Goal: Task Accomplishment & Management: Complete application form

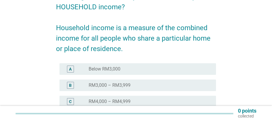
scroll to position [58, 0]
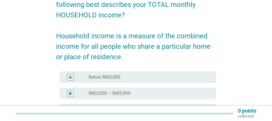
drag, startPoint x: 73, startPoint y: 75, endPoint x: 73, endPoint y: 71, distance: 3.2
click at [73, 75] on div "A" at bounding box center [70, 76] width 7 height 7
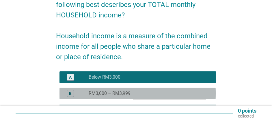
click at [70, 93] on div "B" at bounding box center [70, 93] width 3 height 6
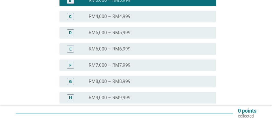
scroll to position [202, 0]
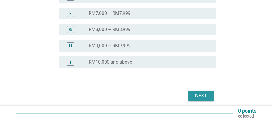
click at [191, 94] on button "Next" at bounding box center [200, 95] width 25 height 10
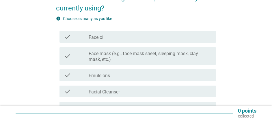
scroll to position [87, 0]
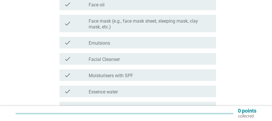
click at [108, 59] on label "Facial Cleanser" at bounding box center [104, 59] width 31 height 6
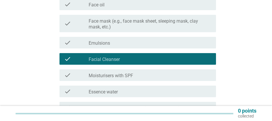
click at [121, 73] on label "Moisturisers with SPF" at bounding box center [111, 76] width 45 height 6
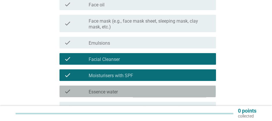
click at [125, 89] on div "check_box_outline_blank Essence water" at bounding box center [150, 91] width 123 height 7
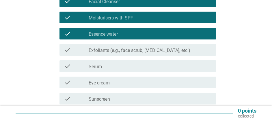
scroll to position [145, 0]
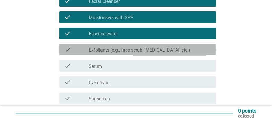
click at [123, 48] on label "Exfoliants (e.g., face scrub, chemical peel, etc.)" at bounding box center [140, 50] width 102 height 6
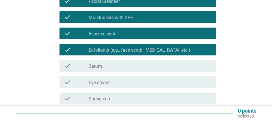
click at [125, 62] on div "check check_box_outline_blank Serum" at bounding box center [138, 66] width 156 height 12
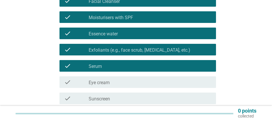
click at [124, 98] on div "check_box_outline_blank Sunscreen" at bounding box center [150, 98] width 123 height 7
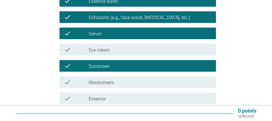
scroll to position [202, 0]
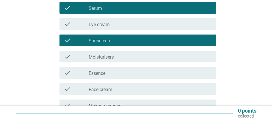
click at [121, 58] on div "check_box_outline_blank Moisturisers" at bounding box center [150, 56] width 123 height 7
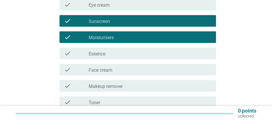
scroll to position [231, 0]
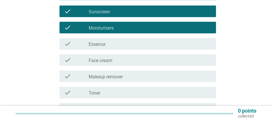
click at [122, 75] on label "Makeup remover" at bounding box center [106, 77] width 34 height 6
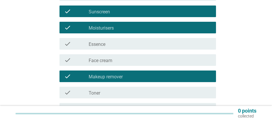
drag, startPoint x: 121, startPoint y: 90, endPoint x: 124, endPoint y: 90, distance: 3.2
click at [121, 90] on div "check_box_outline_blank Toner" at bounding box center [150, 92] width 123 height 7
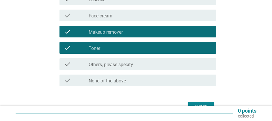
scroll to position [289, 0]
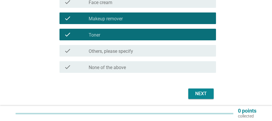
click at [197, 94] on div "Next" at bounding box center [201, 93] width 16 height 7
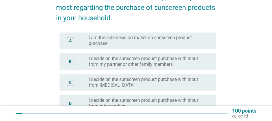
scroll to position [58, 0]
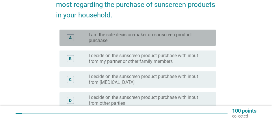
click at [160, 40] on label "I am the sole decision-maker on sunscreen product purchase" at bounding box center [148, 38] width 118 height 12
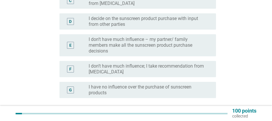
scroll to position [173, 0]
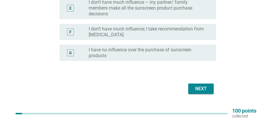
click at [200, 85] on div "Next" at bounding box center [201, 88] width 16 height 7
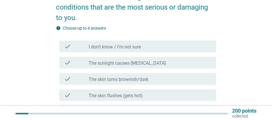
scroll to position [87, 0]
click at [137, 62] on label "The sunlight causes skin cancer" at bounding box center [127, 63] width 77 height 6
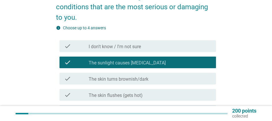
click at [136, 77] on div "check_box_outline_blank The skin turns brownish/dark" at bounding box center [150, 78] width 123 height 7
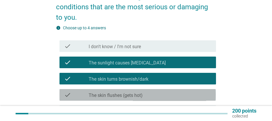
click at [140, 93] on label "The skin flushes (gets hot)" at bounding box center [116, 95] width 54 height 6
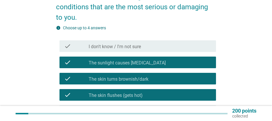
scroll to position [116, 0]
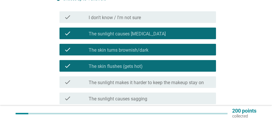
click at [137, 85] on label "The sunlight makes it harder to keep the makeup stay on" at bounding box center [146, 83] width 115 height 6
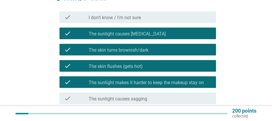
click at [140, 95] on div "check_box_outline_blank The sunlight causes sagging" at bounding box center [150, 98] width 123 height 7
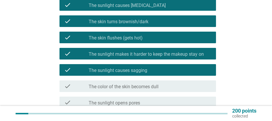
scroll to position [173, 0]
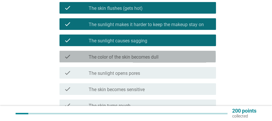
click at [153, 55] on label "The color of the skin becomes dull" at bounding box center [124, 57] width 70 height 6
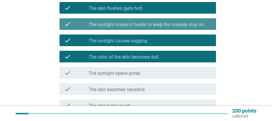
click at [165, 24] on label "The sunlight makes it harder to keep the makeup stay on" at bounding box center [146, 25] width 115 height 6
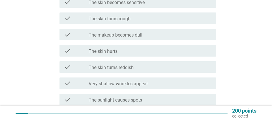
scroll to position [289, 0]
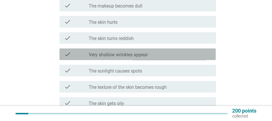
click at [146, 52] on label "Very shallow wrinkles appear" at bounding box center [118, 55] width 59 height 6
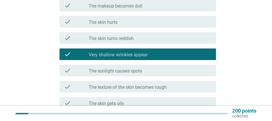
scroll to position [318, 0]
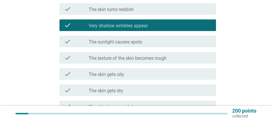
click at [140, 41] on label "The sunlight causes spots" at bounding box center [115, 42] width 53 height 6
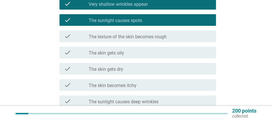
scroll to position [376, 0]
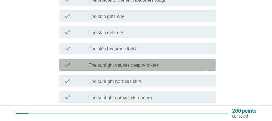
click at [162, 63] on div "check_box_outline_blank The sunlight causes deep wrinkles" at bounding box center [150, 64] width 123 height 7
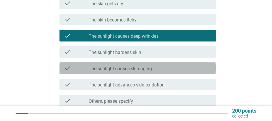
click at [153, 65] on div "check_box_outline_blank The sunlight causes skin aging" at bounding box center [150, 67] width 123 height 7
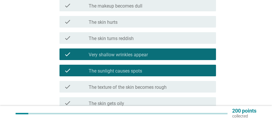
scroll to position [260, 0]
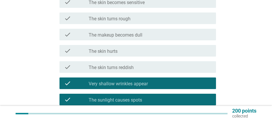
click at [154, 83] on div "check_box Very shallow wrinkles appear" at bounding box center [150, 83] width 123 height 7
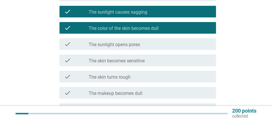
scroll to position [173, 0]
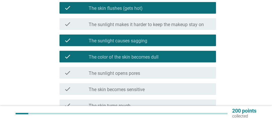
click at [151, 11] on div "check check_box The skin flushes (gets hot)" at bounding box center [138, 8] width 156 height 12
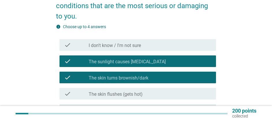
scroll to position [87, 0]
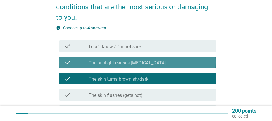
click at [160, 62] on div "check_box The sunlight causes skin cancer" at bounding box center [150, 62] width 123 height 7
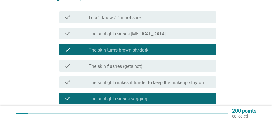
scroll to position [145, 0]
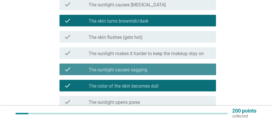
click at [161, 69] on div "check_box_outline_blank The sunlight causes sagging" at bounding box center [150, 69] width 123 height 7
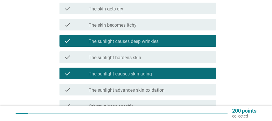
scroll to position [434, 0]
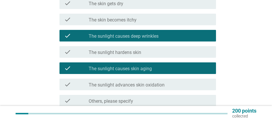
click at [155, 67] on div "check_box_outline_blank The sunlight causes skin aging" at bounding box center [150, 67] width 123 height 7
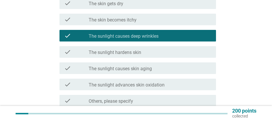
scroll to position [463, 0]
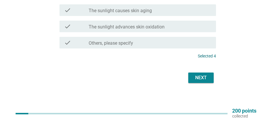
click at [196, 75] on div "Next" at bounding box center [201, 77] width 16 height 7
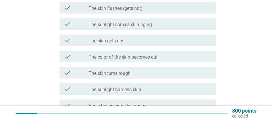
scroll to position [357, 0]
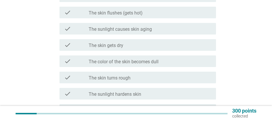
click at [154, 60] on label "The color of the skin becomes dull" at bounding box center [124, 62] width 70 height 6
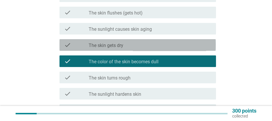
click at [154, 44] on div "check_box_outline_blank The skin gets dry" at bounding box center [150, 44] width 123 height 7
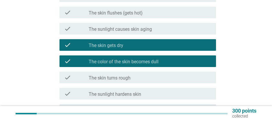
click at [153, 60] on label "The color of the skin becomes dull" at bounding box center [124, 62] width 70 height 6
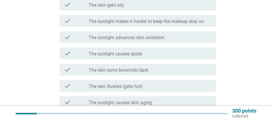
scroll to position [271, 0]
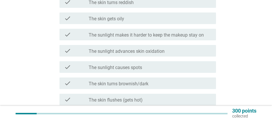
click at [149, 51] on label "The sunlight advances skin oxidation" at bounding box center [127, 51] width 76 height 6
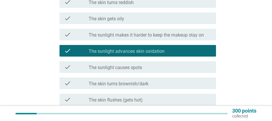
click at [160, 33] on label "The sunlight makes it harder to keep the makeup stay on" at bounding box center [146, 35] width 115 height 6
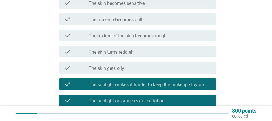
scroll to position [213, 0]
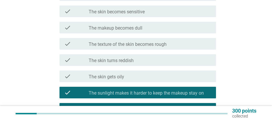
click at [155, 11] on div "check_box_outline_blank The skin becomes sensitive" at bounding box center [150, 11] width 123 height 7
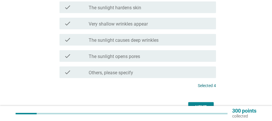
scroll to position [473, 0]
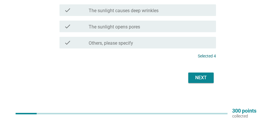
click at [207, 80] on div "Next" at bounding box center [201, 77] width 16 height 7
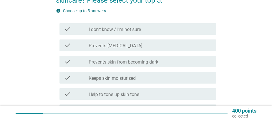
scroll to position [58, 0]
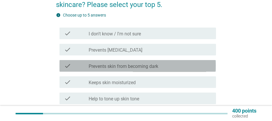
click at [158, 66] on label "Prevents skin from becoming dark" at bounding box center [124, 66] width 70 height 6
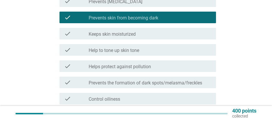
scroll to position [116, 0]
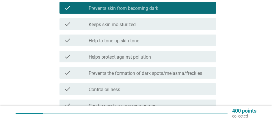
click at [160, 59] on div "check_box_outline_blank Helps protect against pollution" at bounding box center [150, 56] width 123 height 7
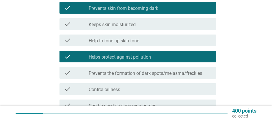
click at [170, 72] on label "Prevents the formation of dark spots/melasma/freckles" at bounding box center [146, 73] width 114 height 6
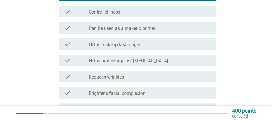
scroll to position [202, 0]
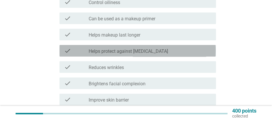
click at [153, 56] on div "check check_box_outline_blank Helps protect against skin cancer" at bounding box center [138, 51] width 156 height 12
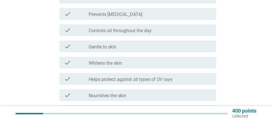
scroll to position [347, 0]
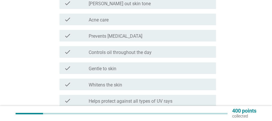
click at [138, 37] on div "check_box_outline_blank Prevents sunburn" at bounding box center [150, 35] width 123 height 7
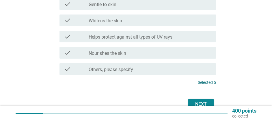
scroll to position [437, 0]
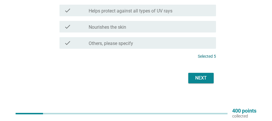
click at [200, 76] on div "Next" at bounding box center [201, 77] width 16 height 7
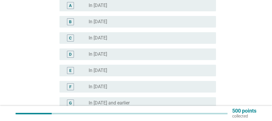
scroll to position [87, 0]
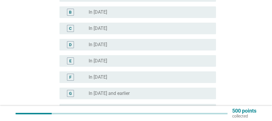
click at [114, 79] on div "radio_button_unchecked In 2020" at bounding box center [148, 77] width 118 height 6
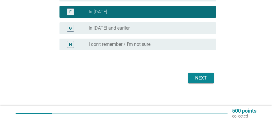
scroll to position [152, 0]
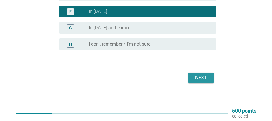
click at [197, 78] on div "Next" at bounding box center [201, 77] width 16 height 7
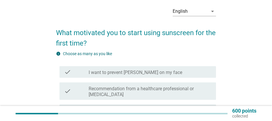
scroll to position [29, 0]
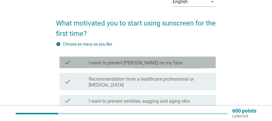
click at [127, 63] on label "I want to prevent freckles on my face" at bounding box center [136, 63] width 94 height 6
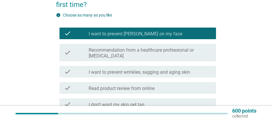
scroll to position [87, 0]
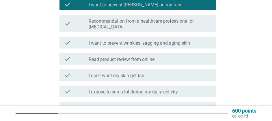
click at [144, 61] on label "Read product review from online" at bounding box center [122, 59] width 66 height 6
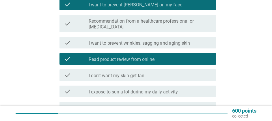
click at [145, 62] on label "Read product review from online" at bounding box center [122, 59] width 66 height 6
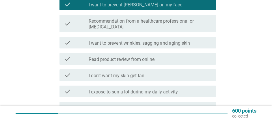
click at [147, 74] on div "check_box_outline_blank I don’t want my skin get tan" at bounding box center [150, 74] width 123 height 7
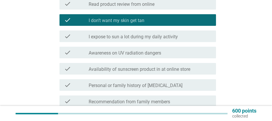
scroll to position [145, 0]
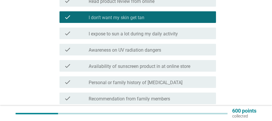
click at [150, 36] on label "I expose to sun a lot during my daily activity" at bounding box center [133, 34] width 89 height 6
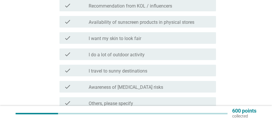
scroll to position [347, 0]
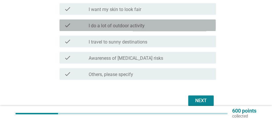
click at [149, 23] on div "check_box_outline_blank I do a lot of outdoor activity" at bounding box center [150, 25] width 123 height 7
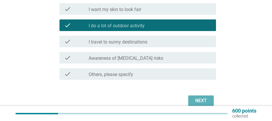
click at [195, 98] on div "Next" at bounding box center [201, 100] width 16 height 7
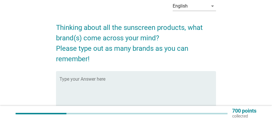
scroll to position [58, 0]
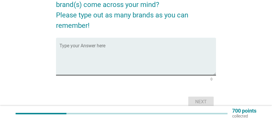
click at [97, 61] on textarea "Type your Answer here" at bounding box center [138, 60] width 156 height 30
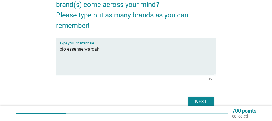
type textarea "bio essense,wardah,"
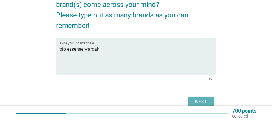
click at [200, 97] on button "Next" at bounding box center [200, 101] width 25 height 10
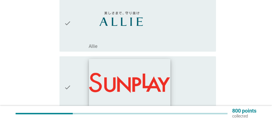
scroll to position [145, 0]
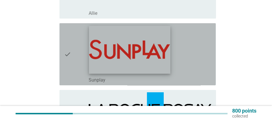
click at [147, 58] on img at bounding box center [130, 50] width 82 height 48
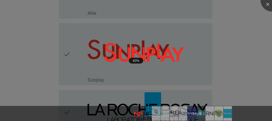
click at [204, 55] on div at bounding box center [136, 60] width 272 height 121
click at [242, 73] on div at bounding box center [136, 60] width 272 height 121
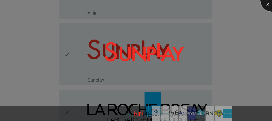
click at [267, 5] on div at bounding box center [272, -1] width 23 height 23
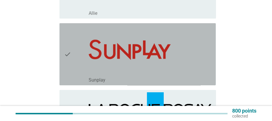
click at [71, 56] on div "check" at bounding box center [76, 53] width 25 height 57
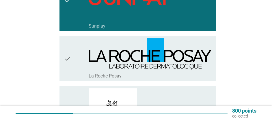
scroll to position [202, 0]
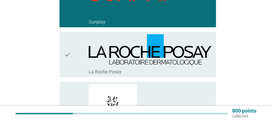
click at [67, 46] on icon "check" at bounding box center [67, 54] width 7 height 40
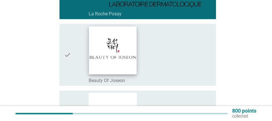
scroll to position [318, 0]
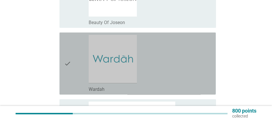
click at [68, 52] on icon "check" at bounding box center [67, 63] width 7 height 57
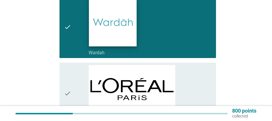
scroll to position [405, 0]
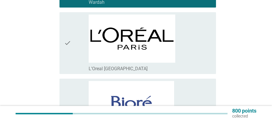
click at [73, 44] on div "check" at bounding box center [76, 42] width 25 height 57
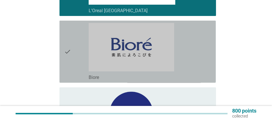
click at [78, 45] on div "check" at bounding box center [76, 51] width 25 height 57
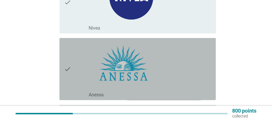
click at [80, 49] on div "check" at bounding box center [76, 68] width 25 height 57
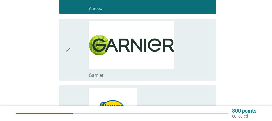
scroll to position [665, 0]
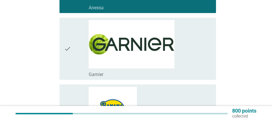
click at [74, 49] on div "check" at bounding box center [76, 48] width 25 height 57
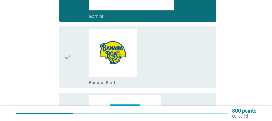
click at [79, 52] on div "check" at bounding box center [76, 57] width 25 height 57
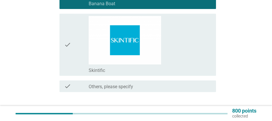
scroll to position [809, 0]
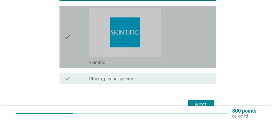
click at [73, 49] on div "check" at bounding box center [76, 36] width 25 height 57
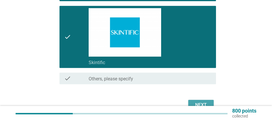
click at [197, 102] on div "Next" at bounding box center [201, 104] width 16 height 7
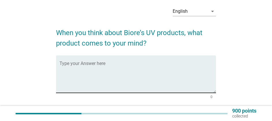
scroll to position [29, 0]
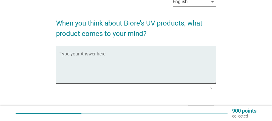
click at [101, 59] on textarea "Type your Answer here" at bounding box center [138, 68] width 156 height 30
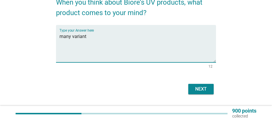
scroll to position [58, 0]
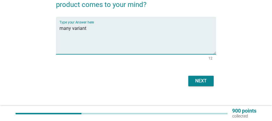
type textarea "many variant"
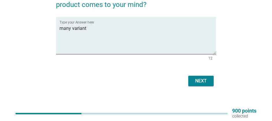
click at [201, 73] on form "When you think about Biore’s UV products, what product comes to your mind? Type…" at bounding box center [136, 35] width 160 height 104
click at [201, 79] on div "Next" at bounding box center [201, 80] width 16 height 7
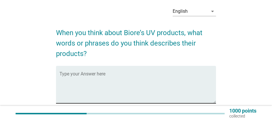
scroll to position [29, 0]
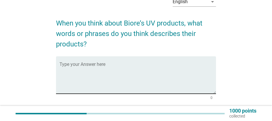
click at [88, 76] on textarea "Type your Answer here" at bounding box center [138, 78] width 156 height 30
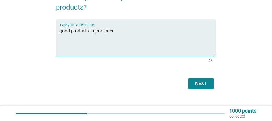
scroll to position [71, 0]
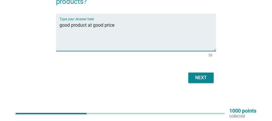
type textarea "good product at good price"
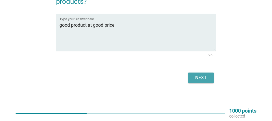
click at [196, 78] on div "Next" at bounding box center [201, 77] width 16 height 7
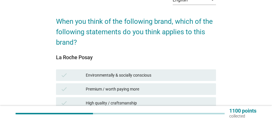
scroll to position [58, 0]
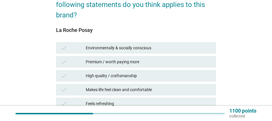
click at [139, 62] on div "Premium / worth paying more" at bounding box center [148, 61] width 125 height 7
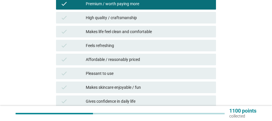
scroll to position [145, 0]
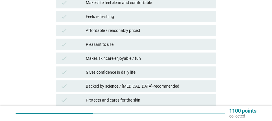
click at [152, 86] on div "Backed by science / dermatologist-recommended" at bounding box center [148, 85] width 125 height 7
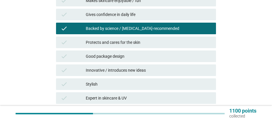
scroll to position [202, 0]
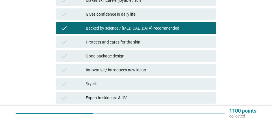
click at [144, 57] on div "Good package design" at bounding box center [148, 55] width 125 height 7
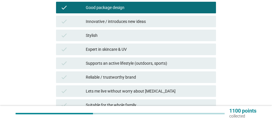
scroll to position [260, 0]
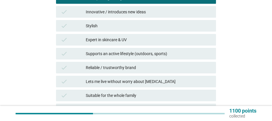
click at [159, 66] on div "Reliable / trustworthy brand" at bounding box center [148, 67] width 125 height 7
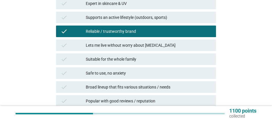
scroll to position [347, 0]
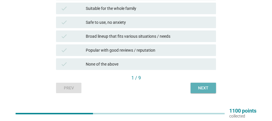
click at [195, 84] on button "Next" at bounding box center [203, 87] width 25 height 10
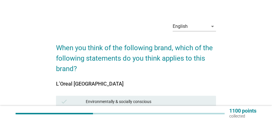
scroll to position [58, 0]
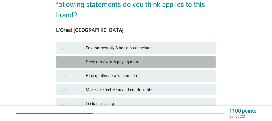
click at [131, 61] on div "Premium / worth paying more" at bounding box center [148, 61] width 125 height 7
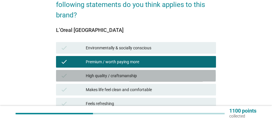
click at [133, 73] on div "High quality / craftsmanship" at bounding box center [148, 75] width 125 height 7
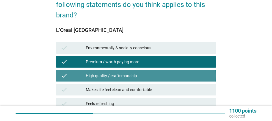
click at [134, 73] on div "High quality / craftsmanship" at bounding box center [148, 75] width 125 height 7
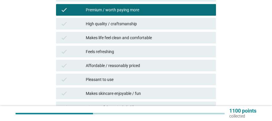
scroll to position [116, 0]
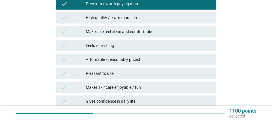
click at [119, 88] on div "Makes skincare enjoyable / fun" at bounding box center [148, 87] width 125 height 7
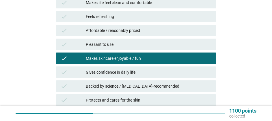
click at [132, 73] on div "Gives confidence in daily life" at bounding box center [148, 72] width 125 height 7
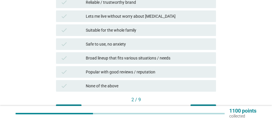
scroll to position [355, 0]
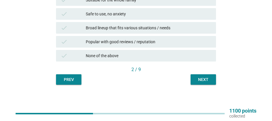
click at [201, 79] on div "Next" at bounding box center [203, 79] width 16 height 6
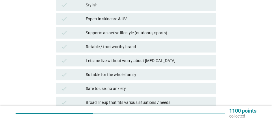
scroll to position [289, 0]
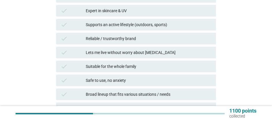
click at [134, 64] on div "Suitable for the whole family" at bounding box center [148, 66] width 125 height 7
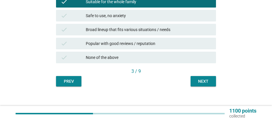
scroll to position [355, 0]
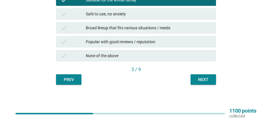
click at [134, 29] on div "Broad lineup that fits various situations / needs" at bounding box center [148, 27] width 125 height 7
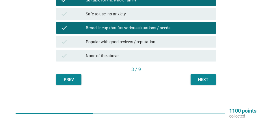
drag, startPoint x: 156, startPoint y: 39, endPoint x: 159, endPoint y: 42, distance: 3.7
click at [156, 39] on div "Popular with good reviews / reputation" at bounding box center [148, 41] width 125 height 7
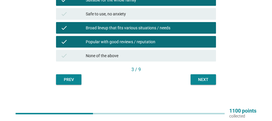
click at [203, 80] on div "Next" at bounding box center [203, 79] width 16 height 6
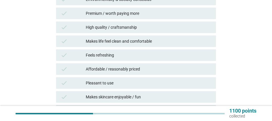
scroll to position [116, 0]
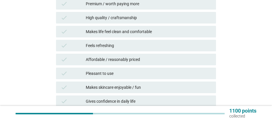
click at [130, 56] on div "Affordable / reasonably priced" at bounding box center [148, 59] width 125 height 7
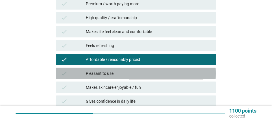
click at [138, 68] on div "check Pleasant to use" at bounding box center [136, 73] width 160 height 12
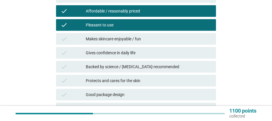
scroll to position [173, 0]
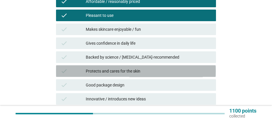
click at [145, 71] on div "Protects and cares for the skin" at bounding box center [148, 70] width 125 height 7
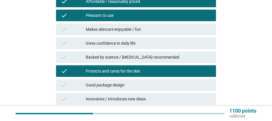
click at [148, 82] on div "Good package design" at bounding box center [148, 84] width 125 height 7
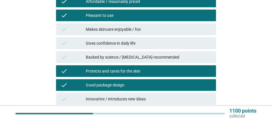
click at [149, 68] on div "Protects and cares for the skin" at bounding box center [148, 70] width 125 height 7
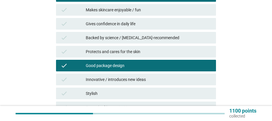
scroll to position [202, 0]
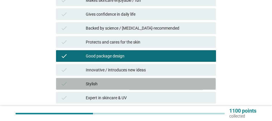
click at [155, 78] on div "check Stylish" at bounding box center [136, 84] width 160 height 12
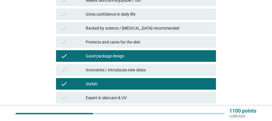
click at [156, 79] on div "check Stylish" at bounding box center [136, 84] width 160 height 12
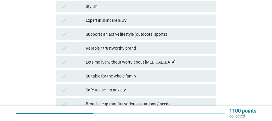
scroll to position [289, 0]
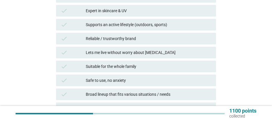
click at [143, 65] on div "Suitable for the whole family" at bounding box center [148, 66] width 125 height 7
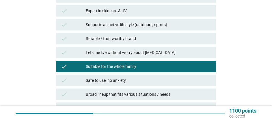
click at [162, 81] on div "Safe to use, no anxiety" at bounding box center [148, 80] width 125 height 7
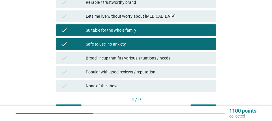
scroll to position [355, 0]
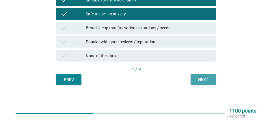
click at [203, 75] on button "Next" at bounding box center [203, 79] width 25 height 10
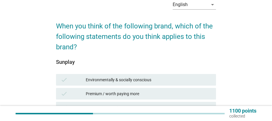
scroll to position [87, 0]
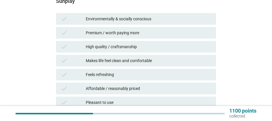
click at [133, 33] on div "Premium / worth paying more" at bounding box center [148, 32] width 125 height 7
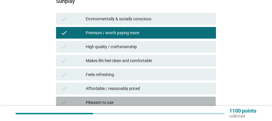
click at [122, 98] on div "check Pleasant to use" at bounding box center [136, 102] width 160 height 12
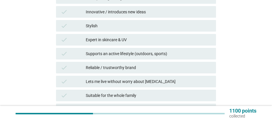
scroll to position [355, 0]
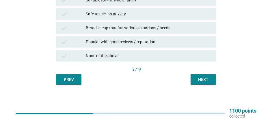
click at [120, 42] on div "Popular with good reviews / reputation" at bounding box center [148, 41] width 125 height 7
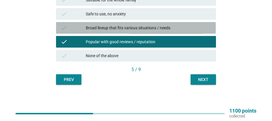
click at [120, 29] on div "Broad lineup that fits various situations / needs" at bounding box center [148, 27] width 125 height 7
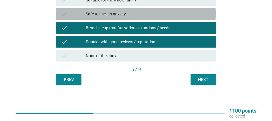
drag, startPoint x: 119, startPoint y: 14, endPoint x: 126, endPoint y: 16, distance: 7.3
click at [119, 14] on div "Safe to use, no anxiety" at bounding box center [148, 13] width 125 height 7
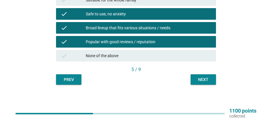
scroll to position [326, 0]
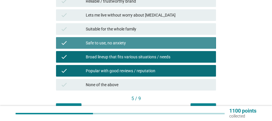
click at [134, 40] on div "Safe to use, no anxiety" at bounding box center [148, 42] width 125 height 7
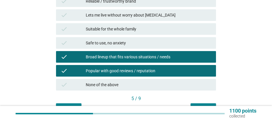
click at [134, 32] on div "check Suitable for the whole family" at bounding box center [136, 29] width 160 height 12
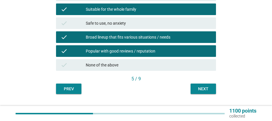
scroll to position [355, 0]
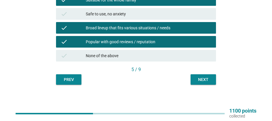
click at [200, 81] on div "Next" at bounding box center [203, 79] width 16 height 6
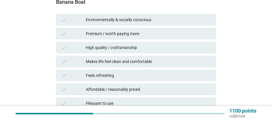
scroll to position [116, 0]
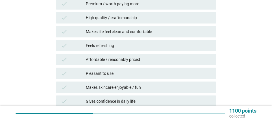
click at [120, 8] on div "check Premium / worth paying more" at bounding box center [136, 4] width 160 height 12
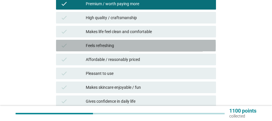
click at [116, 47] on div "Feels refreshing" at bounding box center [148, 45] width 125 height 7
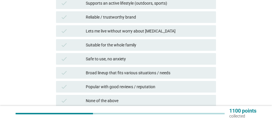
scroll to position [318, 0]
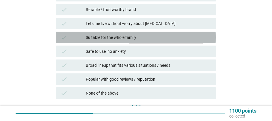
click at [124, 36] on div "Suitable for the whole family" at bounding box center [148, 37] width 125 height 7
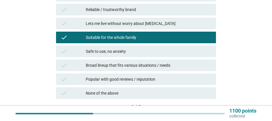
click at [127, 51] on div "Safe to use, no anxiety" at bounding box center [148, 51] width 125 height 7
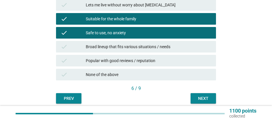
scroll to position [355, 0]
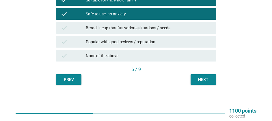
click at [206, 78] on div "Next" at bounding box center [203, 79] width 16 height 6
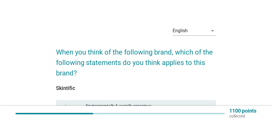
scroll to position [87, 0]
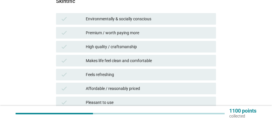
click at [119, 22] on div "Environmentally & socially conscious" at bounding box center [148, 18] width 125 height 7
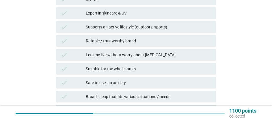
scroll to position [347, 0]
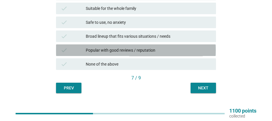
drag, startPoint x: 131, startPoint y: 51, endPoint x: 145, endPoint y: 54, distance: 14.3
click at [131, 51] on div "Popular with good reviews / reputation" at bounding box center [148, 50] width 125 height 7
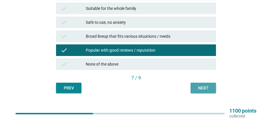
click at [198, 90] on div "Next" at bounding box center [203, 88] width 16 height 6
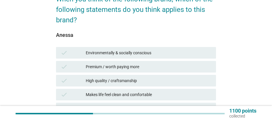
scroll to position [58, 0]
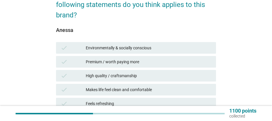
click at [121, 57] on div "check Premium / worth paying more" at bounding box center [136, 62] width 160 height 12
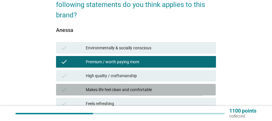
click at [130, 90] on div "Makes life feel clean and comfortable" at bounding box center [148, 89] width 125 height 7
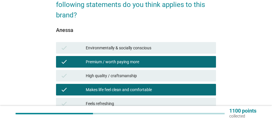
click at [129, 73] on div "High quality / craftsmanship" at bounding box center [148, 75] width 125 height 7
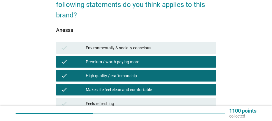
scroll to position [116, 0]
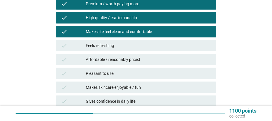
click at [130, 48] on div "Feels refreshing" at bounding box center [148, 45] width 125 height 7
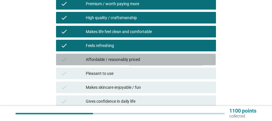
click at [131, 57] on div "Affordable / reasonably priced" at bounding box center [148, 59] width 125 height 7
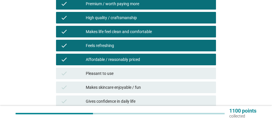
click at [127, 71] on div "Pleasant to use" at bounding box center [148, 73] width 125 height 7
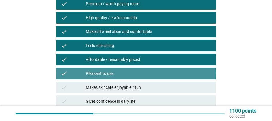
drag, startPoint x: 127, startPoint y: 87, endPoint x: 128, endPoint y: 90, distance: 3.2
click at [127, 88] on div "Makes skincare enjoyable / fun" at bounding box center [148, 87] width 125 height 7
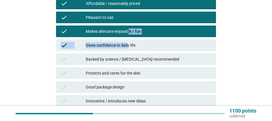
scroll to position [173, 0]
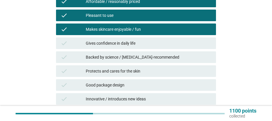
click at [155, 53] on div "Backed by science / dermatologist-recommended" at bounding box center [148, 56] width 125 height 7
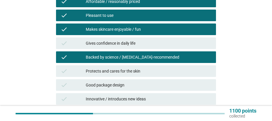
click at [149, 65] on div "check Protects and cares for the skin" at bounding box center [136, 71] width 160 height 12
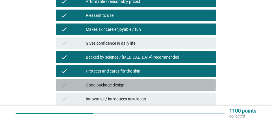
drag, startPoint x: 134, startPoint y: 82, endPoint x: 135, endPoint y: 90, distance: 8.2
click at [134, 82] on div "Good package design" at bounding box center [148, 84] width 125 height 7
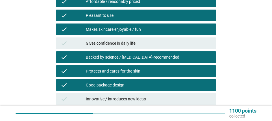
click at [135, 100] on div "Innovative / introduces new ideas" at bounding box center [148, 98] width 125 height 7
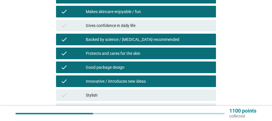
scroll to position [231, 0]
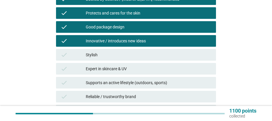
click at [138, 62] on div "check Expert in skincare & UV" at bounding box center [136, 69] width 162 height 14
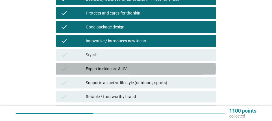
click at [140, 69] on div "Expert in skincare & UV" at bounding box center [148, 68] width 125 height 7
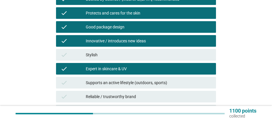
click at [140, 57] on div "Stylish" at bounding box center [148, 54] width 125 height 7
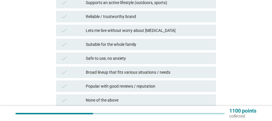
scroll to position [355, 0]
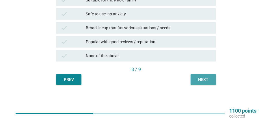
click at [204, 78] on div "Next" at bounding box center [203, 79] width 16 height 6
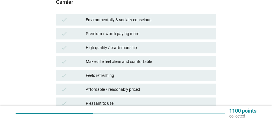
scroll to position [87, 0]
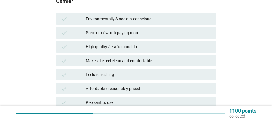
drag, startPoint x: 127, startPoint y: 87, endPoint x: 141, endPoint y: 88, distance: 13.3
click at [127, 87] on div "Affordable / reasonably priced" at bounding box center [148, 88] width 125 height 7
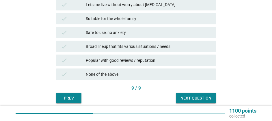
scroll to position [0, 0]
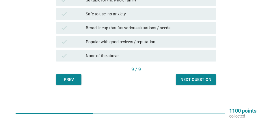
click at [204, 81] on div "Next question" at bounding box center [196, 79] width 31 height 6
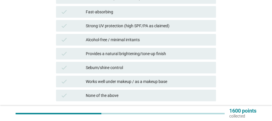
scroll to position [289, 0]
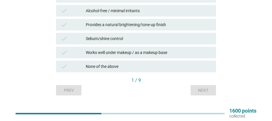
click at [125, 38] on div "Sebum/shine control" at bounding box center [148, 38] width 125 height 7
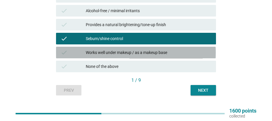
click at [134, 53] on div "Works well under makeup / as a makeup base" at bounding box center [148, 52] width 125 height 7
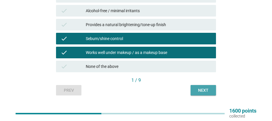
click at [199, 88] on div "Next" at bounding box center [203, 90] width 16 height 6
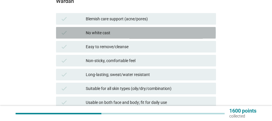
click at [114, 32] on div "No white cast" at bounding box center [148, 32] width 125 height 7
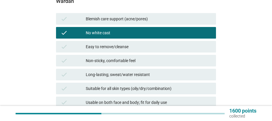
click at [123, 62] on div "Non-sticky, comfortable feel" at bounding box center [148, 60] width 125 height 7
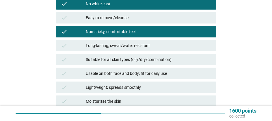
click at [135, 47] on div "Long-lasting; sweat/water resistant" at bounding box center [148, 45] width 125 height 7
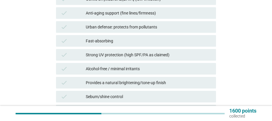
click at [155, 64] on div "check Alcohol-free / minimal irritants" at bounding box center [136, 69] width 160 height 12
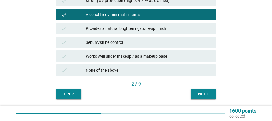
scroll to position [300, 0]
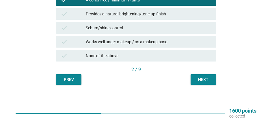
click at [210, 80] on div "Next" at bounding box center [203, 79] width 16 height 6
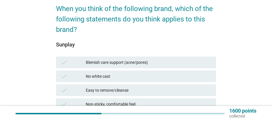
scroll to position [87, 0]
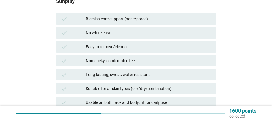
click at [130, 76] on div "Long-lasting; sweat/water resistant" at bounding box center [148, 74] width 125 height 7
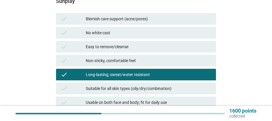
scroll to position [116, 0]
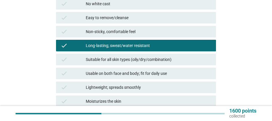
click at [136, 60] on div "Suitable for all skin types (oily/dry/combination)" at bounding box center [148, 59] width 125 height 7
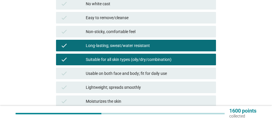
click at [141, 73] on div "Usable on both face and body; fit for daily use" at bounding box center [148, 73] width 125 height 7
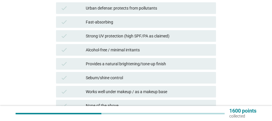
scroll to position [289, 0]
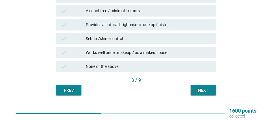
click at [208, 92] on div "Next" at bounding box center [203, 90] width 16 height 6
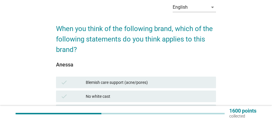
scroll to position [58, 0]
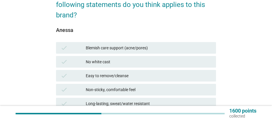
click at [126, 90] on div "Non-sticky, comfortable feel" at bounding box center [148, 89] width 125 height 7
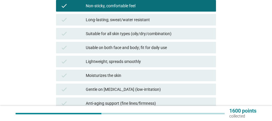
scroll to position [145, 0]
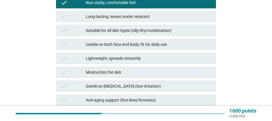
click at [115, 46] on div "Usable on both face and body; fit for daily use" at bounding box center [148, 44] width 125 height 7
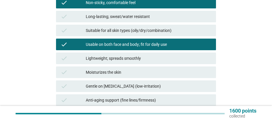
click at [116, 46] on div "Usable on both face and body; fit for daily use" at bounding box center [148, 44] width 125 height 7
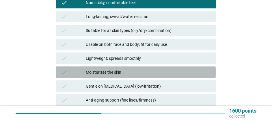
click at [117, 70] on div "Moisturizes the skin" at bounding box center [148, 72] width 125 height 7
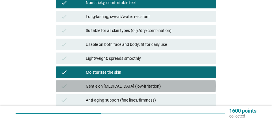
click at [124, 88] on div "Gentle on sensitive skin (low-irritation)" at bounding box center [148, 85] width 125 height 7
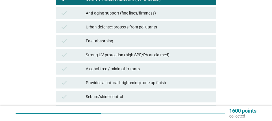
click at [181, 82] on div "Provides a natural brightening/tone-up finish" at bounding box center [148, 82] width 125 height 7
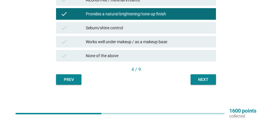
scroll to position [271, 0]
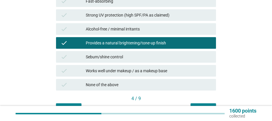
click at [138, 39] on div "Provides a natural brightening/tone-up finish" at bounding box center [148, 42] width 125 height 7
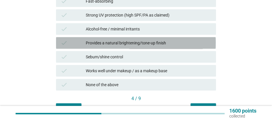
click at [140, 53] on div "check Sebum/shine control" at bounding box center [136, 57] width 160 height 12
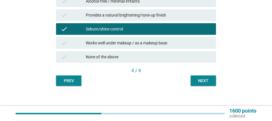
scroll to position [300, 0]
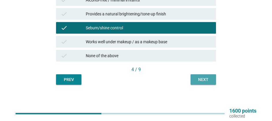
click at [202, 79] on div "Next" at bounding box center [203, 79] width 16 height 6
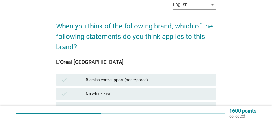
scroll to position [87, 0]
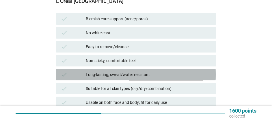
click at [128, 73] on div "Long-lasting; sweat/water resistant" at bounding box center [148, 74] width 125 height 7
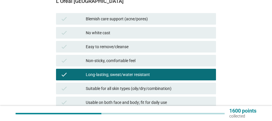
click at [125, 61] on div "Non-sticky, comfortable feel" at bounding box center [148, 60] width 125 height 7
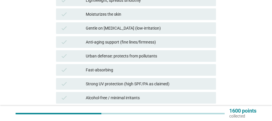
scroll to position [300, 0]
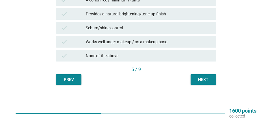
click at [202, 80] on div "Next" at bounding box center [203, 79] width 16 height 6
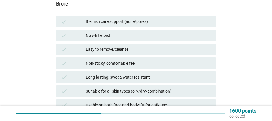
scroll to position [87, 0]
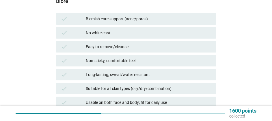
click at [110, 45] on div "Easy to remove/cleanse" at bounding box center [148, 46] width 125 height 7
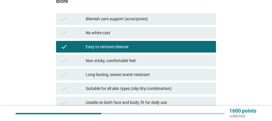
click at [114, 59] on div "Non-sticky, comfortable feel" at bounding box center [148, 60] width 125 height 7
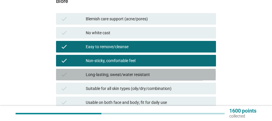
drag, startPoint x: 116, startPoint y: 72, endPoint x: 123, endPoint y: 73, distance: 7.0
click at [116, 72] on div "Long-lasting; sweat/water resistant" at bounding box center [148, 74] width 125 height 7
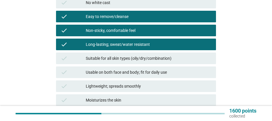
scroll to position [58, 0]
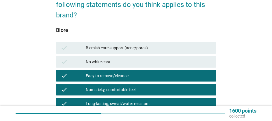
click at [123, 47] on div "Blemish care support (acne/pores)" at bounding box center [148, 47] width 125 height 7
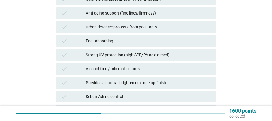
scroll to position [300, 0]
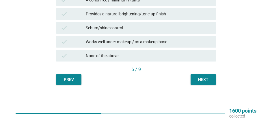
click at [204, 76] on div "Next" at bounding box center [203, 79] width 16 height 6
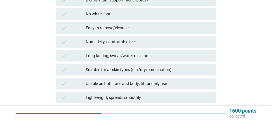
scroll to position [116, 0]
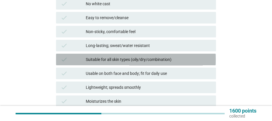
click at [100, 57] on div "Suitable for all skin types (oily/dry/combination)" at bounding box center [148, 59] width 125 height 7
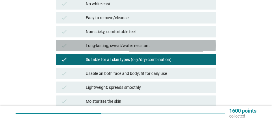
click at [101, 47] on div "Long-lasting; sweat/water resistant" at bounding box center [148, 45] width 125 height 7
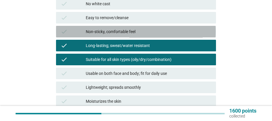
click at [106, 34] on div "Non-sticky, comfortable feel" at bounding box center [148, 31] width 125 height 7
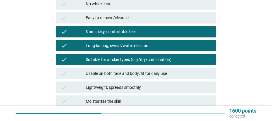
click at [114, 84] on div "Lightweight; spreads smoothly" at bounding box center [148, 87] width 125 height 7
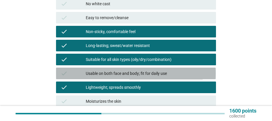
drag, startPoint x: 119, startPoint y: 74, endPoint x: 132, endPoint y: 73, distance: 13.1
click at [119, 74] on div "Usable on both face and body; fit for daily use" at bounding box center [148, 73] width 125 height 7
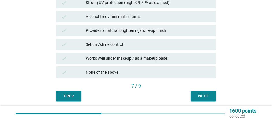
scroll to position [300, 0]
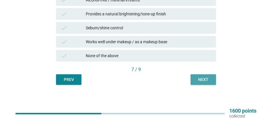
click at [212, 79] on button "Next" at bounding box center [203, 79] width 25 height 10
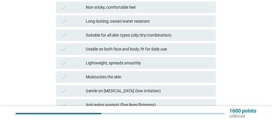
scroll to position [145, 0]
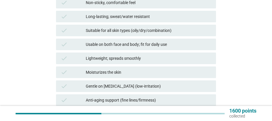
click at [109, 71] on div "Moisturizes the skin" at bounding box center [148, 72] width 125 height 7
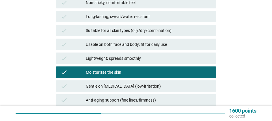
click at [116, 69] on div "check Moisturizes the skin" at bounding box center [136, 72] width 160 height 12
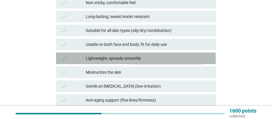
click at [119, 58] on div "Lightweight; spreads smoothly" at bounding box center [148, 58] width 125 height 7
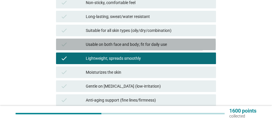
click at [118, 47] on div "Usable on both face and body; fit for daily use" at bounding box center [148, 44] width 125 height 7
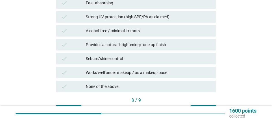
scroll to position [289, 0]
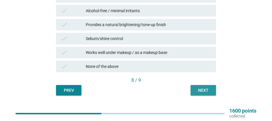
click at [202, 91] on div "Next" at bounding box center [203, 90] width 16 height 6
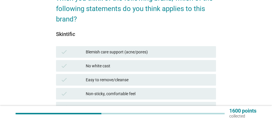
scroll to position [145, 0]
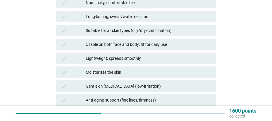
click at [111, 59] on div "Lightweight; spreads smoothly" at bounding box center [148, 58] width 125 height 7
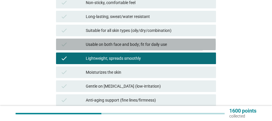
click at [124, 47] on div "Usable on both face and body; fit for daily use" at bounding box center [148, 44] width 125 height 7
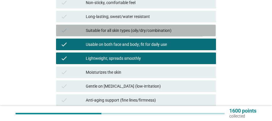
click at [134, 34] on div "check Suitable for all skin types (oily/dry/combination)" at bounding box center [136, 31] width 160 height 12
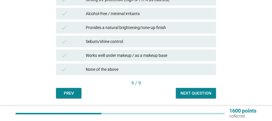
scroll to position [289, 0]
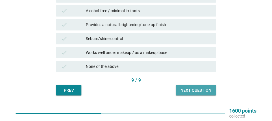
click at [212, 94] on button "Next question" at bounding box center [196, 90] width 40 height 10
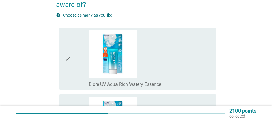
click at [181, 60] on div "check_box_outline_blank Biore UV Aqua Rich Watery Essence" at bounding box center [150, 58] width 123 height 57
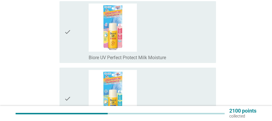
click at [137, 48] on div "check_box_outline_blank Biore UV Perfect Protect Milk Moisture" at bounding box center [150, 31] width 123 height 57
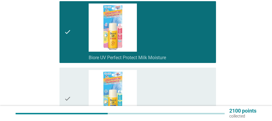
click at [143, 86] on div "check_box_outline_blank Biore UV Perfect Protect Milk Cool" at bounding box center [150, 98] width 123 height 57
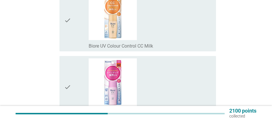
click at [162, 32] on div "check_box_outline_blank Biore UV Colour Control CC Milk" at bounding box center [150, 20] width 123 height 57
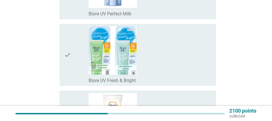
scroll to position [1012, 0]
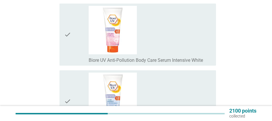
click at [163, 42] on div "check_box_outline_blank Biore UV Anti-Pollution Body Care Serum Intensive White" at bounding box center [150, 34] width 123 height 57
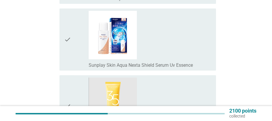
scroll to position [2168, 0]
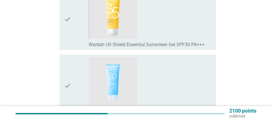
click at [166, 24] on div "check_box_outline_blank Wardah UV Shield Essential Sunscreen Gel SPF30 PA+++" at bounding box center [150, 18] width 123 height 57
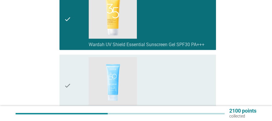
click at [162, 67] on div "check_box_outline_blank Wardah UV Shield Aqua Fresh Essence SPF50 PA++++" at bounding box center [150, 85] width 123 height 57
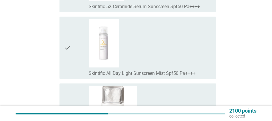
click at [156, 48] on div "check_box_outline_blank Skintific All Day Light Sunscreen Mist Spf50 Pa++++" at bounding box center [150, 47] width 123 height 57
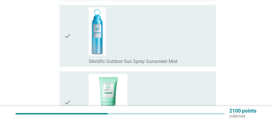
scroll to position [2920, 0]
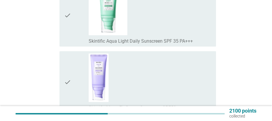
click at [156, 29] on div "check_box_outline_blank Skintific Aqua Light Daily Sunscreen SPF 35 PA+++" at bounding box center [150, 15] width 123 height 57
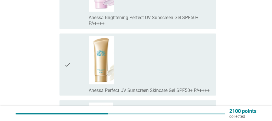
click at [155, 41] on div "check_box_outline_blank Anessa Perfect UV Sunscreen Skincare Gel SPF50+ PA++++" at bounding box center [150, 64] width 123 height 57
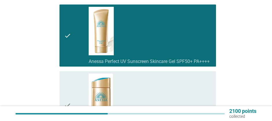
click at [154, 38] on div "check_box_outline_blank Anessa Perfect UV Sunscreen Skincare Gel SPF50+ PA++++" at bounding box center [150, 35] width 123 height 57
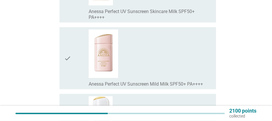
scroll to position [3325, 0]
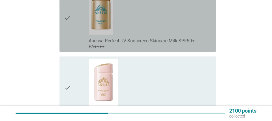
click at [154, 38] on label "Anessa Perfect UV Sunscreen Skincare Milk SPF50+ PA++++" at bounding box center [150, 44] width 123 height 12
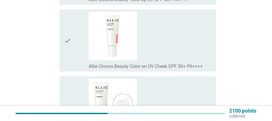
scroll to position [4011, 0]
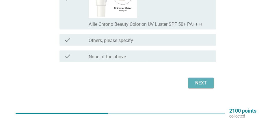
click at [196, 77] on button "Next" at bounding box center [200, 82] width 25 height 10
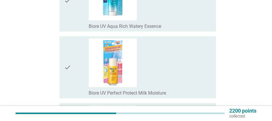
scroll to position [173, 0]
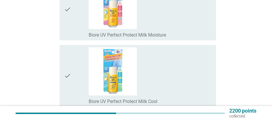
click at [165, 23] on div "check_box_outline_blank Biore UV Perfect Protect Milk Moisture" at bounding box center [150, 9] width 123 height 57
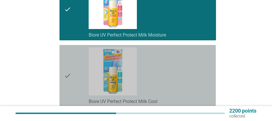
click at [181, 74] on div "check_box_outline_blank Biore UV Perfect Protect Milk Cool" at bounding box center [150, 75] width 123 height 57
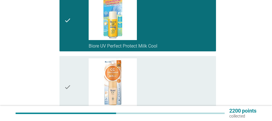
scroll to position [289, 0]
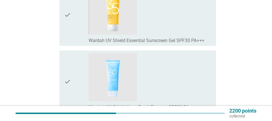
click at [171, 72] on div "check_box_outline_blank Wardah UV Shield Aqua Fresh Essence SPF50 PA++++" at bounding box center [150, 81] width 123 height 57
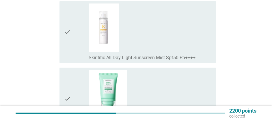
click at [172, 39] on div "check_box_outline_blank Skintific All Day Light Sunscreen Mist Spf50 Pa++++" at bounding box center [150, 31] width 123 height 57
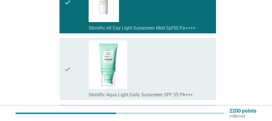
scroll to position [636, 0]
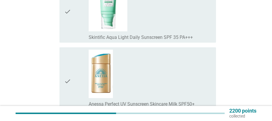
click at [172, 42] on div "check check_box_outline_blank Skintific Aqua Light Daily Sunscreen SPF 35 PA+++" at bounding box center [136, 11] width 160 height 66
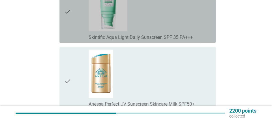
click at [172, 33] on div "check_box_outline_blank Skintific Aqua Light Daily Sunscreen SPF 35 PA+++" at bounding box center [150, 36] width 123 height 7
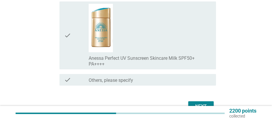
scroll to position [709, 0]
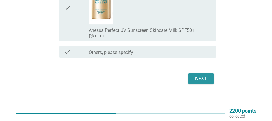
click at [195, 76] on div "Next" at bounding box center [201, 78] width 16 height 7
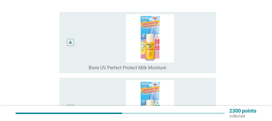
scroll to position [87, 0]
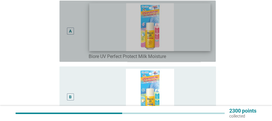
click at [178, 43] on img at bounding box center [149, 27] width 121 height 48
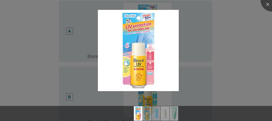
click at [211, 48] on div at bounding box center [136, 60] width 272 height 121
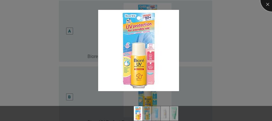
click at [265, 6] on div at bounding box center [272, -1] width 23 height 23
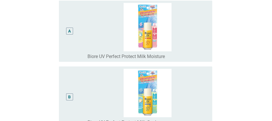
click at [73, 30] on div "A" at bounding box center [69, 30] width 7 height 7
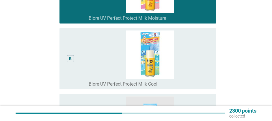
scroll to position [173, 0]
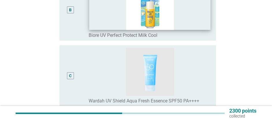
click at [95, 22] on img at bounding box center [149, 6] width 121 height 48
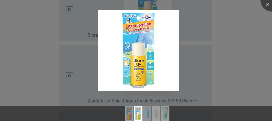
click at [202, 32] on div at bounding box center [136, 60] width 272 height 121
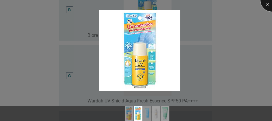
click at [271, 6] on div at bounding box center [272, -1] width 23 height 23
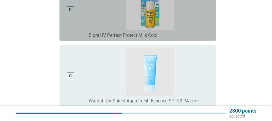
click at [75, 10] on div "B" at bounding box center [70, 10] width 12 height 56
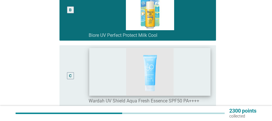
scroll to position [260, 0]
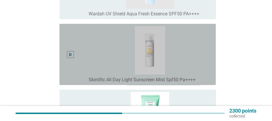
click at [74, 45] on div "D" at bounding box center [70, 54] width 12 height 56
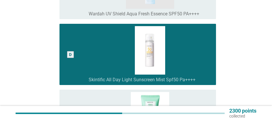
click at [77, 95] on div "E" at bounding box center [76, 120] width 25 height 56
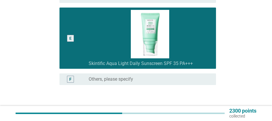
scroll to position [376, 0]
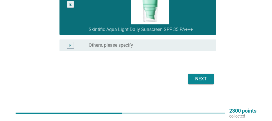
drag, startPoint x: 204, startPoint y: 70, endPoint x: 202, endPoint y: 74, distance: 4.2
click at [200, 80] on div "Next" at bounding box center [201, 78] width 16 height 7
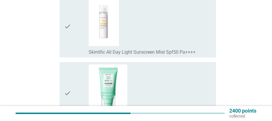
click at [75, 76] on div "check" at bounding box center [76, 92] width 25 height 57
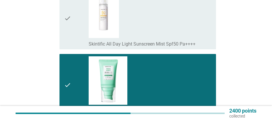
scroll to position [372, 0]
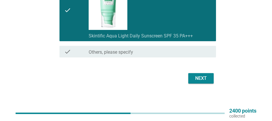
click at [199, 80] on div "Next" at bounding box center [201, 78] width 16 height 7
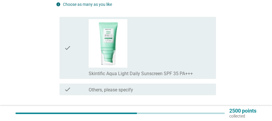
scroll to position [87, 0]
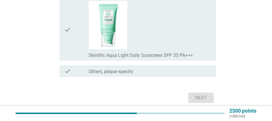
click at [77, 38] on div "check" at bounding box center [76, 29] width 25 height 57
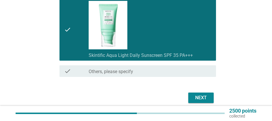
click at [197, 96] on div "Next" at bounding box center [201, 97] width 16 height 7
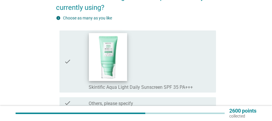
scroll to position [58, 0]
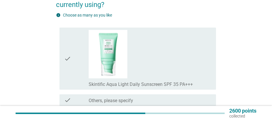
click at [80, 47] on div "check" at bounding box center [76, 58] width 25 height 57
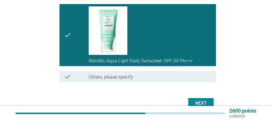
scroll to position [107, 0]
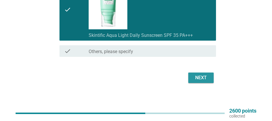
click at [214, 76] on div "Next" at bounding box center [136, 78] width 160 height 14
click at [201, 79] on div "Next" at bounding box center [201, 77] width 16 height 7
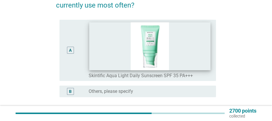
scroll to position [58, 0]
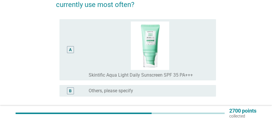
click at [68, 37] on div "A" at bounding box center [70, 49] width 12 height 56
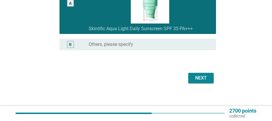
scroll to position [104, 0]
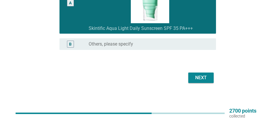
click at [206, 84] on div "Next" at bounding box center [136, 78] width 160 height 14
click at [206, 78] on div "Next" at bounding box center [201, 77] width 16 height 7
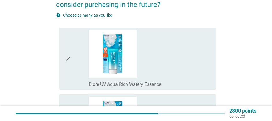
scroll to position [116, 0]
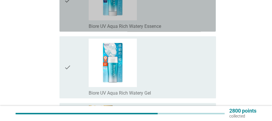
click at [171, 21] on div "check_box_outline_blank Biore UV Aqua Rich Watery Essence" at bounding box center [150, 0] width 123 height 57
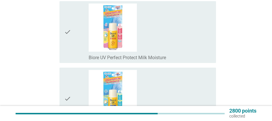
click at [152, 30] on div "check_box_outline_blank Biore UV Perfect Protect Milk Moisture" at bounding box center [150, 31] width 123 height 57
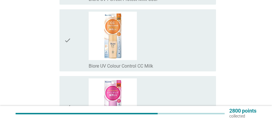
scroll to position [607, 0]
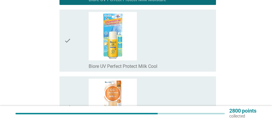
click at [159, 40] on div "check_box_outline_blank Biore UV Perfect Protect Milk Cool" at bounding box center [150, 40] width 123 height 57
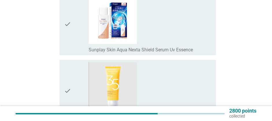
scroll to position [2168, 0]
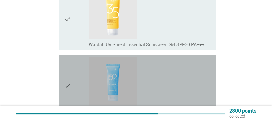
click at [163, 71] on div "check_box_outline_blank Wardah UV Shield Aqua Fresh Essence SPF50 PA++++" at bounding box center [150, 85] width 123 height 57
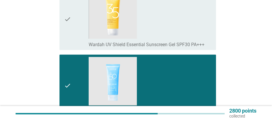
click at [162, 21] on div "check_box_outline_blank Wardah UV Shield Essential Sunscreen Gel SPF30 PA+++" at bounding box center [150, 18] width 123 height 57
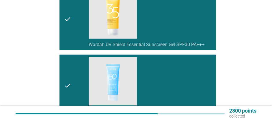
click at [161, 24] on div "check_box_outline_blank Wardah UV Shield Essential Sunscreen Gel SPF30 PA+++" at bounding box center [150, 18] width 123 height 57
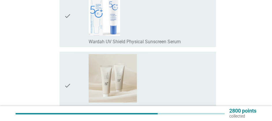
scroll to position [2428, 0]
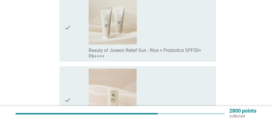
click at [176, 29] on div "check_box_outline_blank Beauty of Joseon Relief Sun : Rice + Probiotics SPF50+ …" at bounding box center [150, 27] width 123 height 63
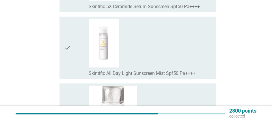
click at [169, 38] on div "check_box_outline_blank Skintific All Day Light Sunscreen Mist Spf50 Pa++++" at bounding box center [150, 47] width 123 height 57
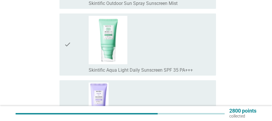
click at [167, 22] on div "check_box_outline_blank Skintific Aqua Light Daily Sunscreen SPF 35 PA+++" at bounding box center [150, 44] width 123 height 57
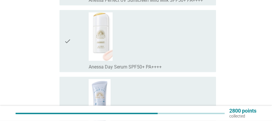
scroll to position [3440, 0]
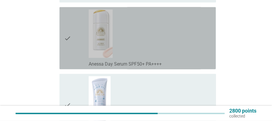
click at [159, 33] on div "check_box_outline_blank Anessa Day Serum SPF50+ PA++++" at bounding box center [150, 38] width 123 height 57
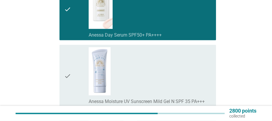
click at [159, 21] on div "check_box_outline_blank Anessa Day Serum SPF50+ PA++++" at bounding box center [150, 9] width 123 height 57
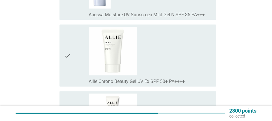
scroll to position [3556, 0]
click at [175, 51] on div "check_box_outline_blank Allie Chrono Beauty Gel UV Ex SPF 50+ PA++++" at bounding box center [150, 55] width 123 height 57
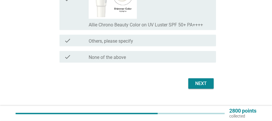
scroll to position [4011, 0]
click at [198, 76] on div "Next" at bounding box center [136, 83] width 160 height 14
click at [201, 79] on div "Next" at bounding box center [201, 82] width 16 height 7
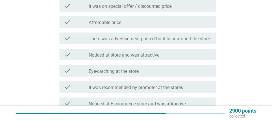
scroll to position [87, 0]
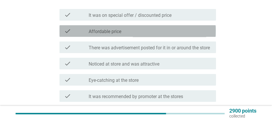
click at [132, 30] on div "check_box_outline_blank Affordable price" at bounding box center [150, 30] width 123 height 7
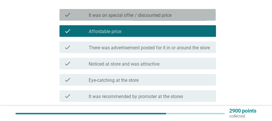
click at [134, 14] on label "It was on special offer / discounted price" at bounding box center [130, 15] width 83 height 6
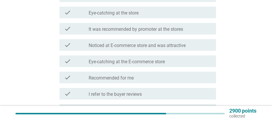
scroll to position [145, 0]
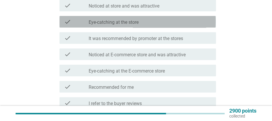
click at [136, 27] on div "check check_box_outline_blank Eye-catching at the store" at bounding box center [138, 22] width 156 height 12
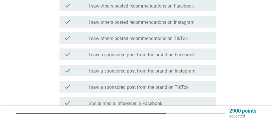
scroll to position [260, 0]
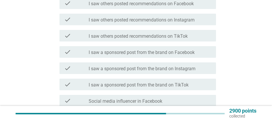
click at [160, 39] on label "I saw others posted recommendations on TikTok" at bounding box center [138, 36] width 99 height 6
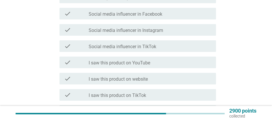
click at [152, 49] on label "Social media influencer in TikTok" at bounding box center [123, 47] width 68 height 6
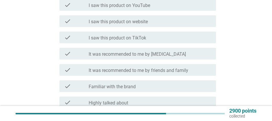
scroll to position [405, 0]
click at [148, 40] on div "check_box_outline_blank I saw this product on TikTok" at bounding box center [150, 36] width 123 height 7
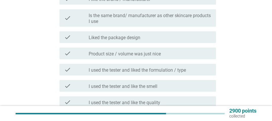
scroll to position [549, 0]
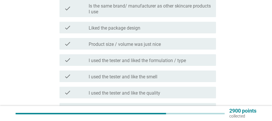
click at [153, 31] on div "check_box_outline_blank Liked the package design" at bounding box center [150, 27] width 123 height 7
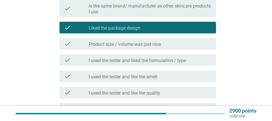
click at [154, 47] on label "Product size / volume was just nice" at bounding box center [125, 44] width 72 height 6
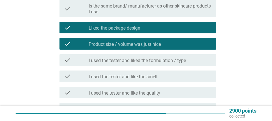
click at [157, 62] on div "check_box_outline_blank I used the tester and liked the formulation / type" at bounding box center [150, 59] width 123 height 7
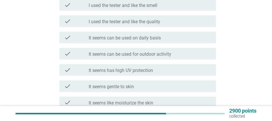
scroll to position [723, 0]
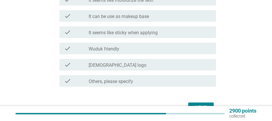
click at [157, 68] on div "check_box_outline_blank Halal logo" at bounding box center [150, 64] width 123 height 7
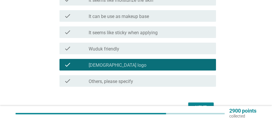
click at [173, 62] on div "check check_box_outline_blank Halal logo" at bounding box center [136, 64] width 160 height 16
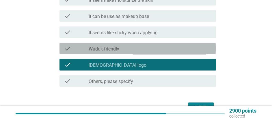
click at [173, 52] on div "check_box_outline_blank Wuduk friendly" at bounding box center [150, 48] width 123 height 7
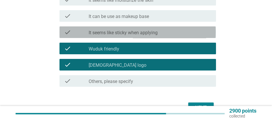
click at [174, 38] on div "check check_box_outline_blank It seems like sticky when applying" at bounding box center [138, 32] width 156 height 12
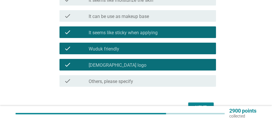
click at [171, 19] on div "check_box_outline_blank It can be use as makeup base" at bounding box center [150, 15] width 123 height 7
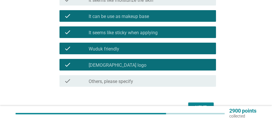
click at [170, 3] on div "check_box_outline_blank It seems like moisturize the skin" at bounding box center [150, -1] width 123 height 7
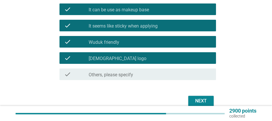
scroll to position [758, 0]
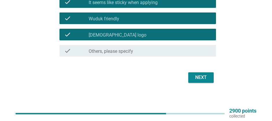
click at [196, 77] on div "Next" at bounding box center [201, 77] width 16 height 7
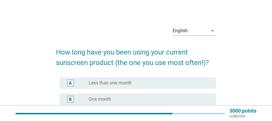
click at [125, 99] on div "radio_button_unchecked One month" at bounding box center [148, 99] width 118 height 6
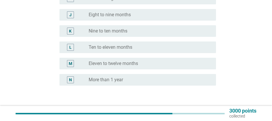
scroll to position [249, 0]
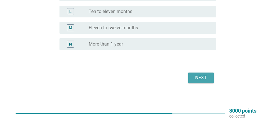
click at [199, 81] on div "Next" at bounding box center [201, 77] width 16 height 7
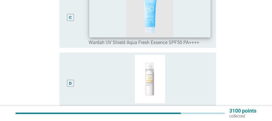
scroll to position [260, 0]
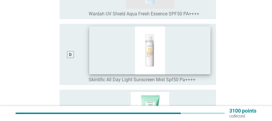
click at [164, 55] on img at bounding box center [149, 50] width 121 height 48
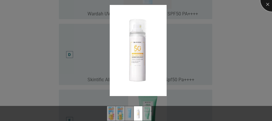
click at [267, 3] on div at bounding box center [272, -1] width 23 height 23
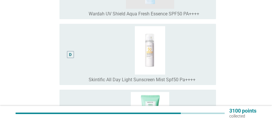
click at [74, 48] on div "D" at bounding box center [70, 54] width 12 height 56
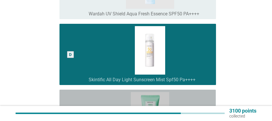
click at [83, 92] on div "E radio_button_unchecked Skintific Aqua Light Daily Sunscreen SPF 35 PA+++" at bounding box center [138, 119] width 156 height 61
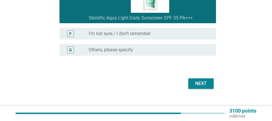
scroll to position [393, 0]
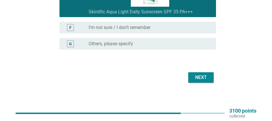
click at [206, 74] on div "Next" at bounding box center [201, 77] width 16 height 7
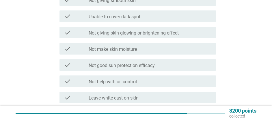
scroll to position [66, 0]
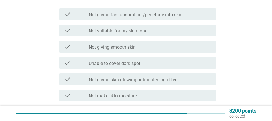
click at [149, 14] on label "Not giving fast absorption /penetrate into skin" at bounding box center [136, 15] width 94 height 6
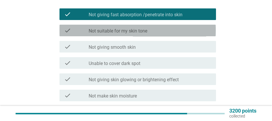
click at [155, 27] on div "check_box_outline_blank Not suitable for my skin tone" at bounding box center [150, 30] width 123 height 7
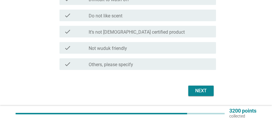
scroll to position [500, 0]
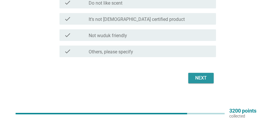
click at [203, 78] on div "Next" at bounding box center [201, 77] width 16 height 7
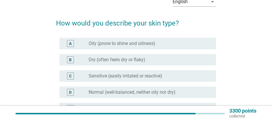
scroll to position [58, 0]
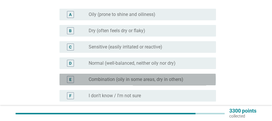
click at [127, 76] on div "E radio_button_unchecked Combination (oily in some areas, dry in others)" at bounding box center [138, 79] width 156 height 12
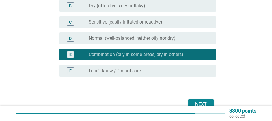
scroll to position [109, 0]
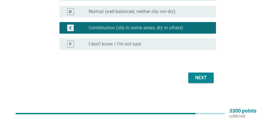
click at [204, 75] on div "Next" at bounding box center [201, 77] width 16 height 7
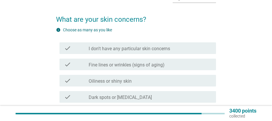
scroll to position [58, 0]
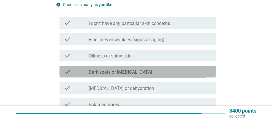
click at [142, 71] on label "Dark spots or hyperpigmentation" at bounding box center [120, 72] width 63 height 6
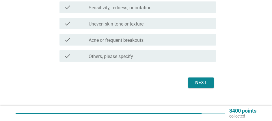
scroll to position [173, 0]
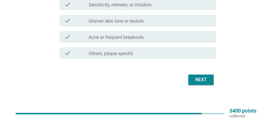
click at [200, 82] on div "Next" at bounding box center [201, 79] width 16 height 7
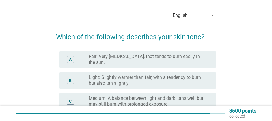
scroll to position [29, 0]
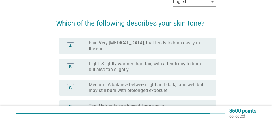
click at [134, 82] on label "Medium: A balance between light and dark, tans well but may still burn with pro…" at bounding box center [148, 88] width 118 height 12
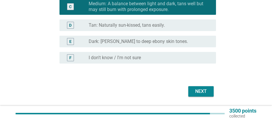
scroll to position [119, 0]
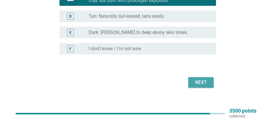
click at [199, 79] on div "Next" at bounding box center [201, 82] width 16 height 7
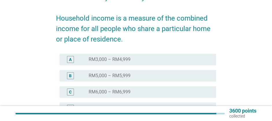
scroll to position [87, 0]
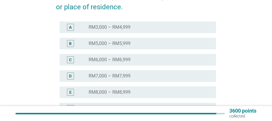
click at [123, 26] on label "RM3,000 – RM4,999" at bounding box center [110, 27] width 42 height 6
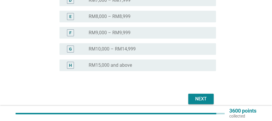
scroll to position [173, 0]
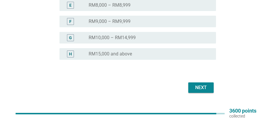
click at [205, 88] on div "Next" at bounding box center [201, 87] width 16 height 7
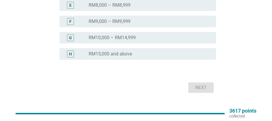
scroll to position [0, 0]
